Goal: Transaction & Acquisition: Obtain resource

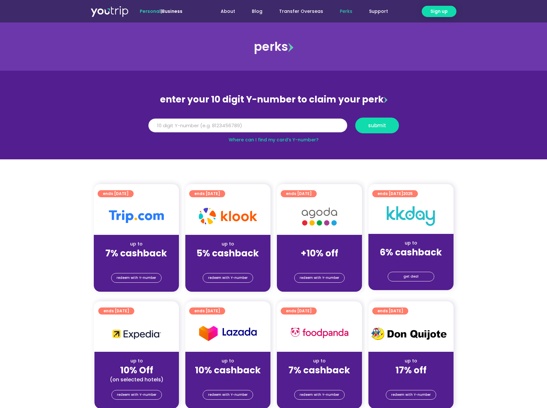
click at [216, 129] on input "Y Number" at bounding box center [247, 125] width 199 height 14
click at [269, 140] on link "Where can I find my card’s Y-number?" at bounding box center [274, 139] width 90 height 6
click at [192, 123] on input "Y Number" at bounding box center [247, 125] width 199 height 14
type input "8125274289"
click at [380, 130] on button "submit" at bounding box center [377, 126] width 44 height 16
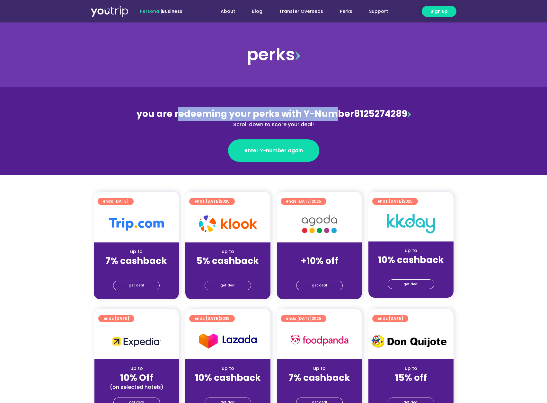
drag, startPoint x: 177, startPoint y: 114, endPoint x: 330, endPoint y: 115, distance: 152.9
click at [330, 115] on span "you are redeeming your perks with Y-Number" at bounding box center [244, 114] width 217 height 13
click at [180, 112] on span "you are redeeming your perks with Y-Number" at bounding box center [244, 114] width 217 height 13
drag, startPoint x: 172, startPoint y: 113, endPoint x: 328, endPoint y: 124, distance: 155.8
click at [328, 124] on div "you are redeeming your perks with Y-Number 8125274289 Scroll down to score your…" at bounding box center [273, 117] width 279 height 21
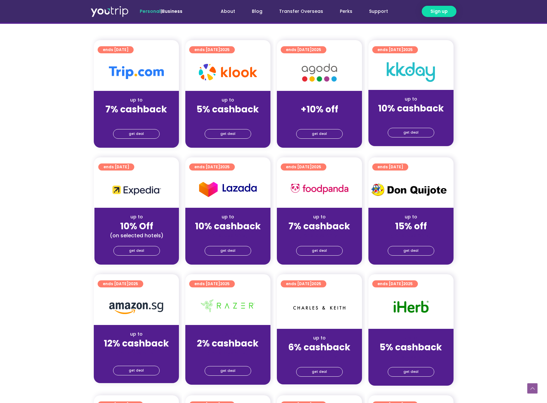
scroll to position [193, 0]
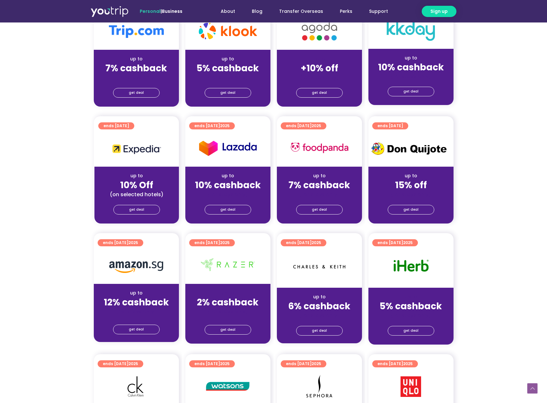
click at [399, 145] on img at bounding box center [410, 148] width 85 height 19
click at [401, 127] on span "ends [DATE]" at bounding box center [390, 125] width 26 height 7
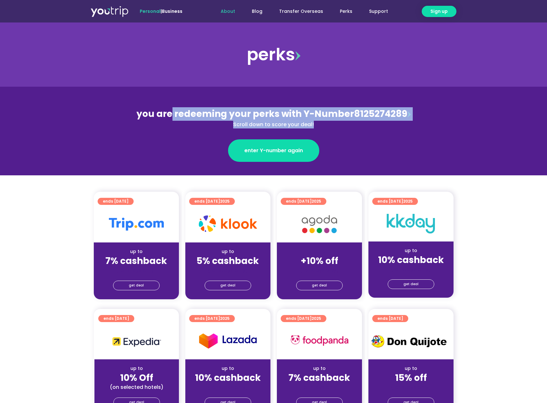
click at [236, 13] on link "About" at bounding box center [227, 11] width 31 height 12
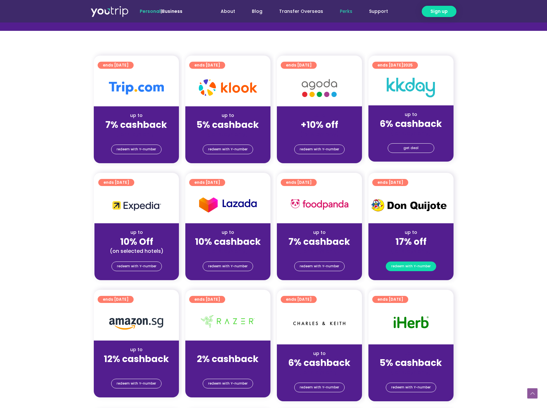
click at [405, 268] on span "redeem with Y-number" at bounding box center [410, 266] width 39 height 9
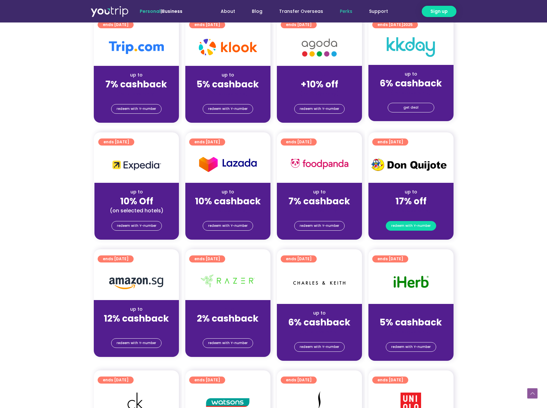
scroll to position [167, 0]
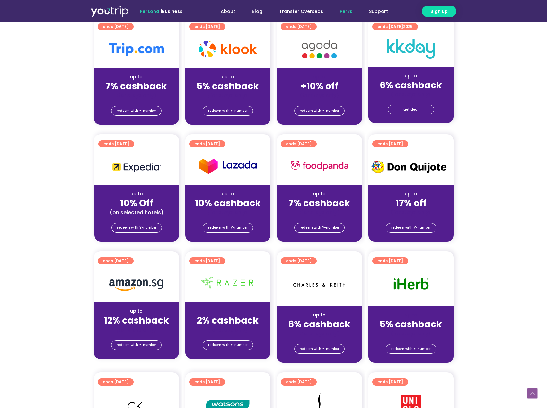
click at [417, 186] on div "up to 17% off (for stays only)" at bounding box center [410, 200] width 85 height 31
click at [407, 165] on img at bounding box center [410, 166] width 85 height 19
click at [405, 186] on div "up to 17% off (for stays only)" at bounding box center [410, 200] width 85 height 31
click at [408, 196] on div "up to" at bounding box center [410, 193] width 75 height 7
click at [407, 204] on strong "17% off" at bounding box center [410, 203] width 31 height 13
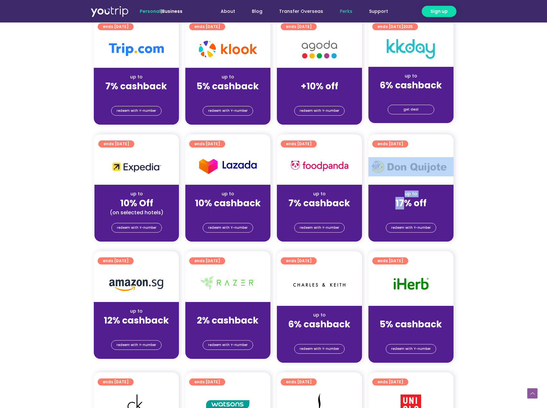
drag, startPoint x: 399, startPoint y: 180, endPoint x: 405, endPoint y: 215, distance: 36.6
click at [405, 214] on div "ends 1 Oct 2026 up to 17% off (for stays only) redeem with Y-number" at bounding box center [410, 188] width 85 height 108
click at [406, 217] on div "redeem with Y-number" at bounding box center [410, 229] width 85 height 26
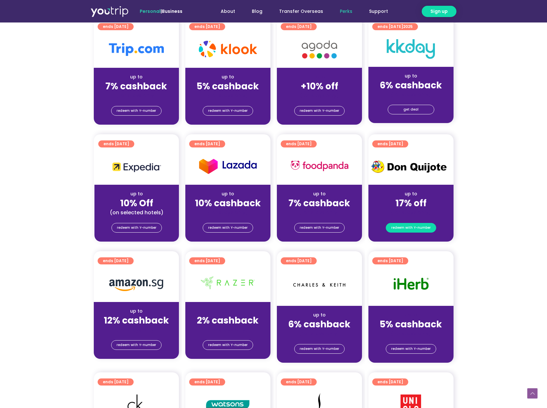
click at [404, 230] on span "redeem with Y-number" at bounding box center [410, 227] width 39 height 9
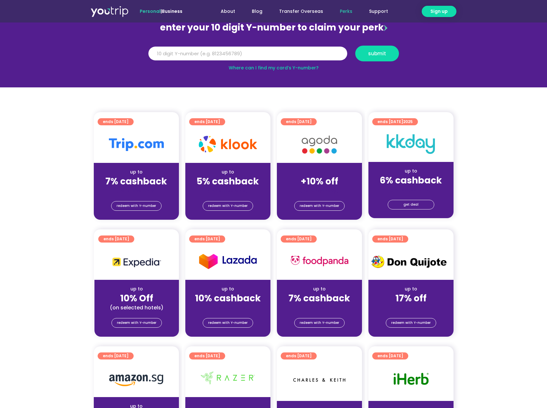
scroll to position [71, 0]
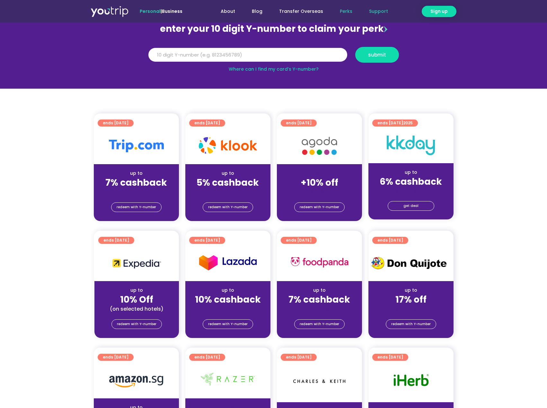
click at [377, 16] on link "Support" at bounding box center [379, 11] width 36 height 12
